Goal: Information Seeking & Learning: Learn about a topic

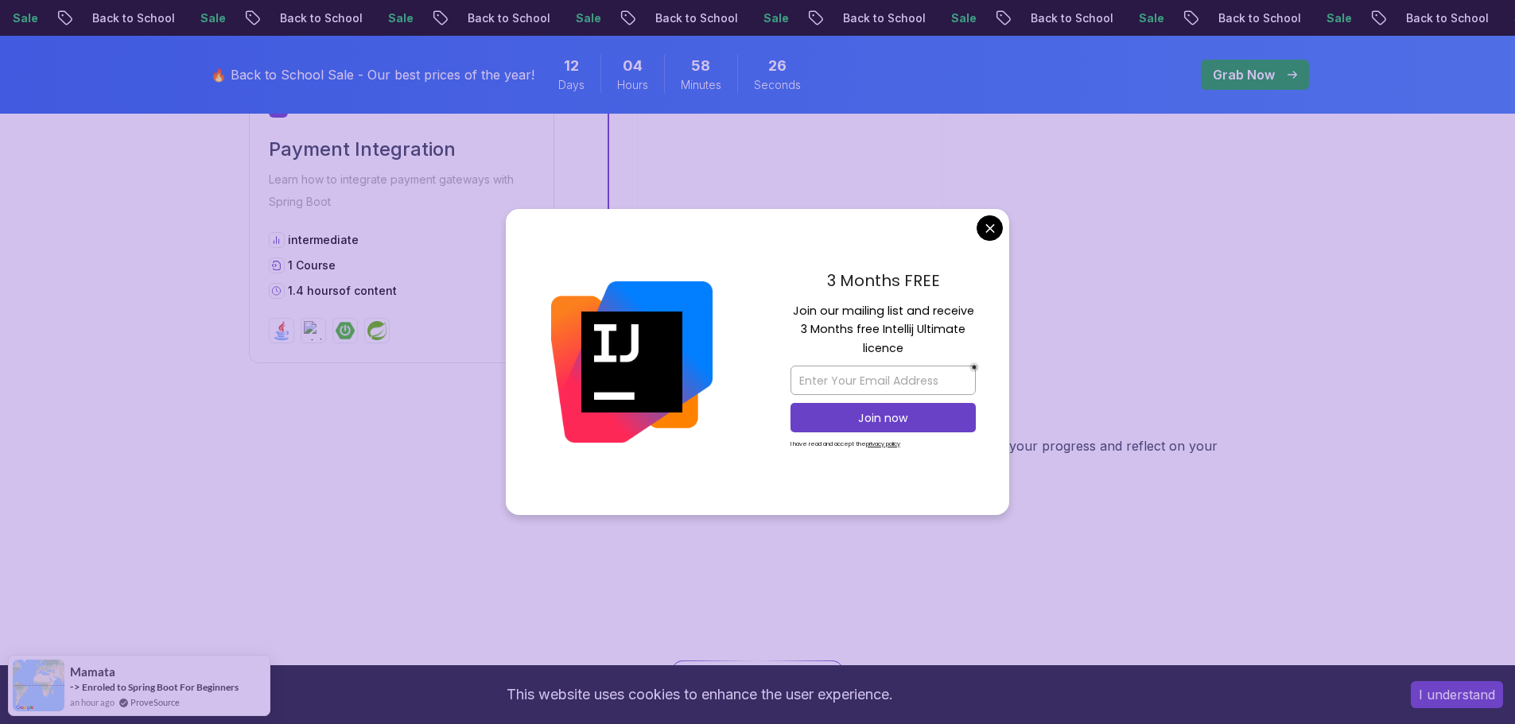
scroll to position [3021, 0]
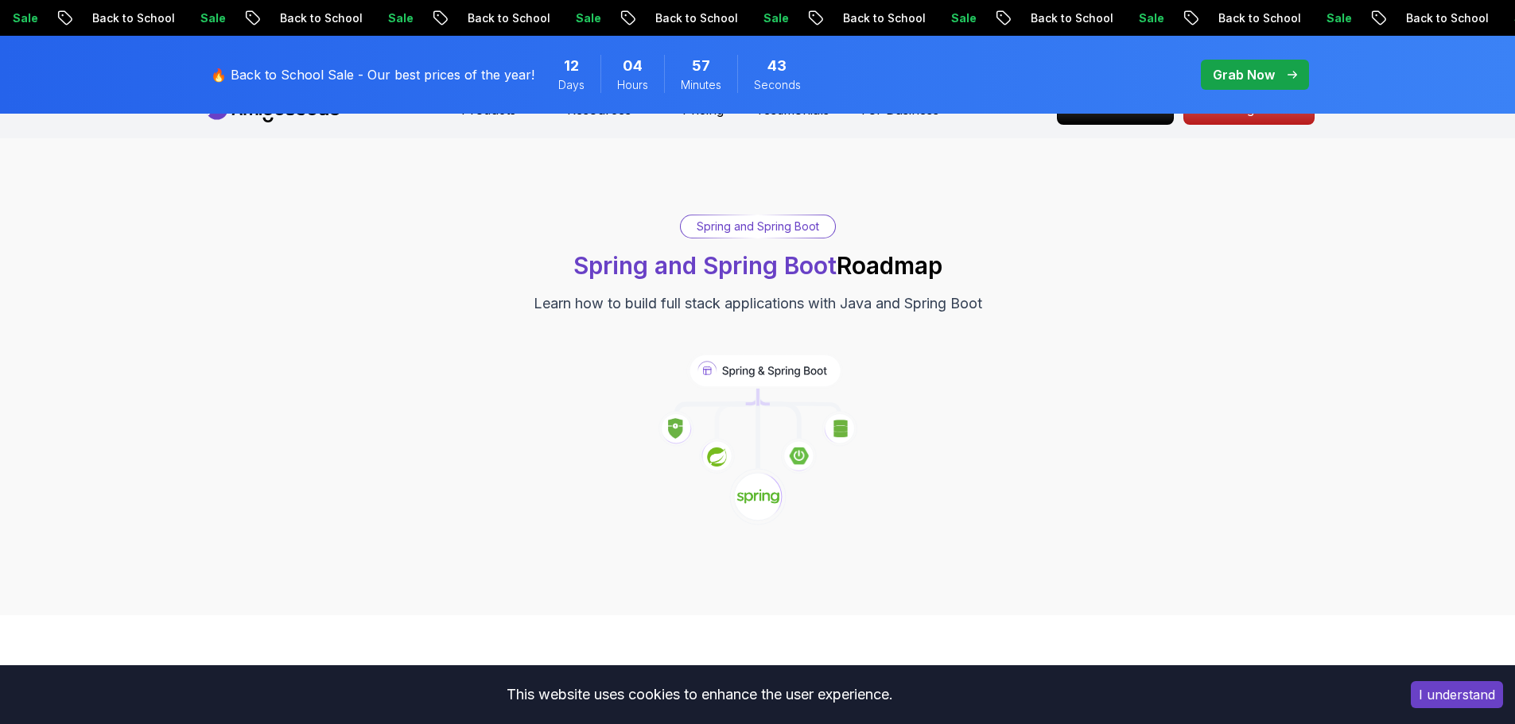
scroll to position [0, 0]
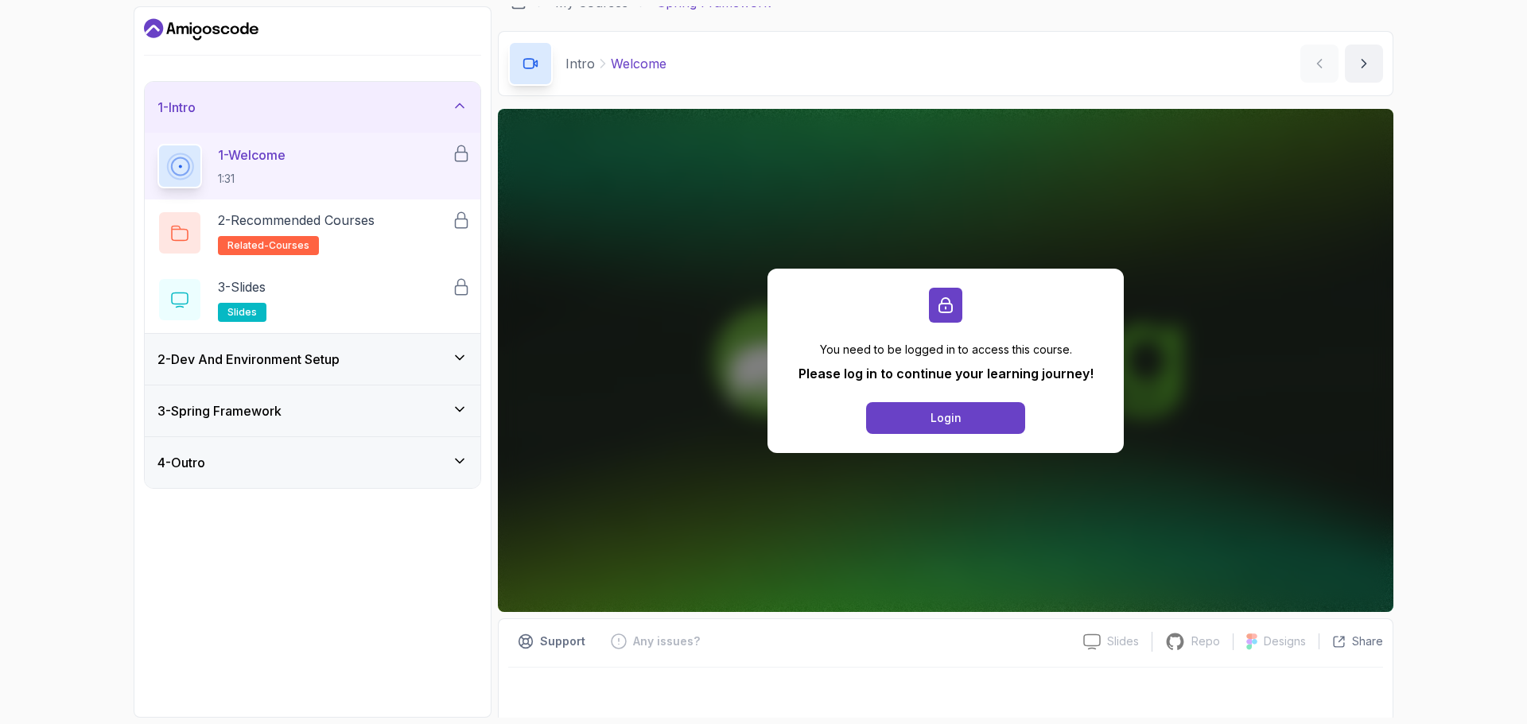
scroll to position [25, 0]
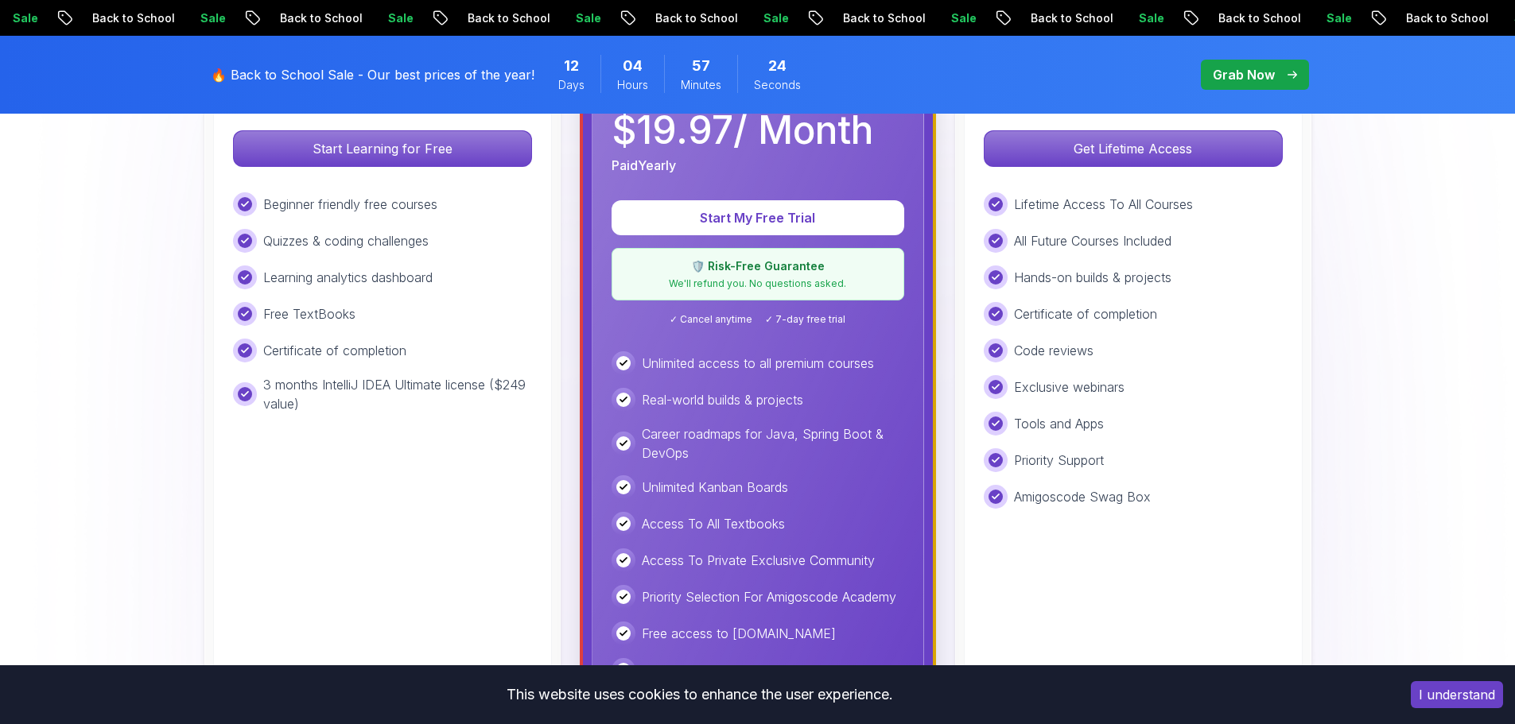
scroll to position [557, 0]
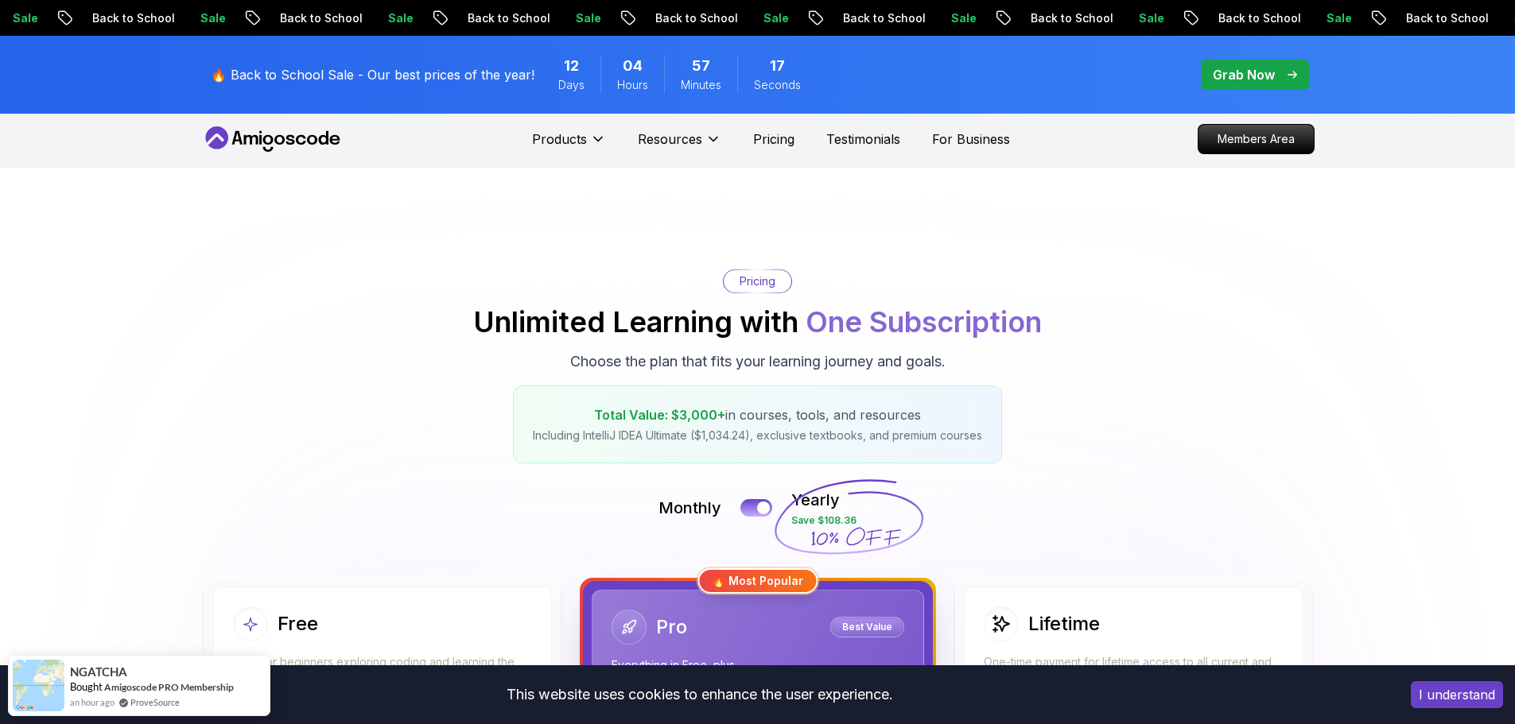
scroll to position [0, 0]
